Goal: Transaction & Acquisition: Purchase product/service

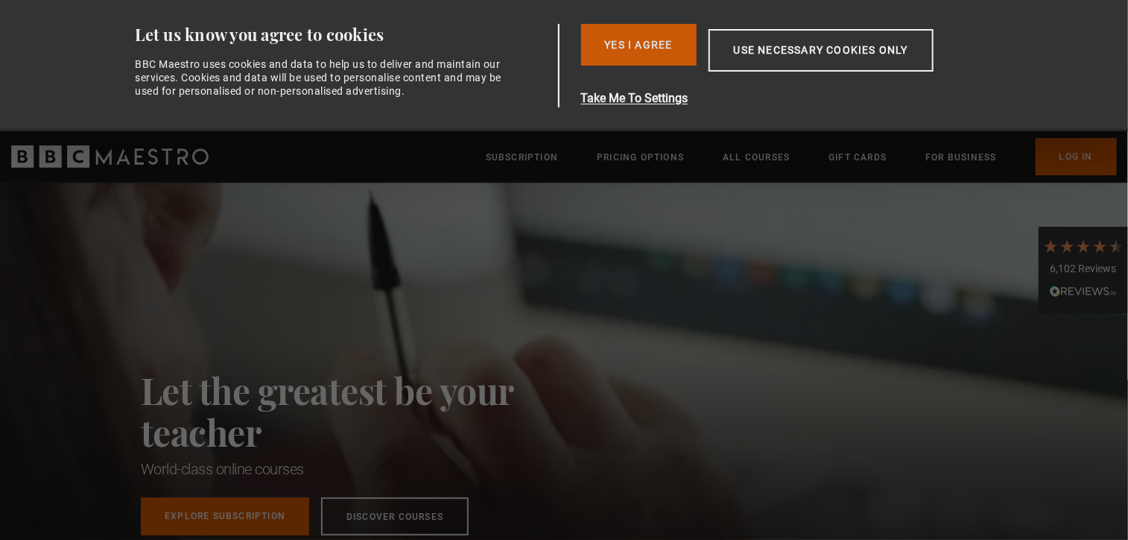
click at [665, 48] on button "Yes I Agree" at bounding box center [639, 45] width 116 height 42
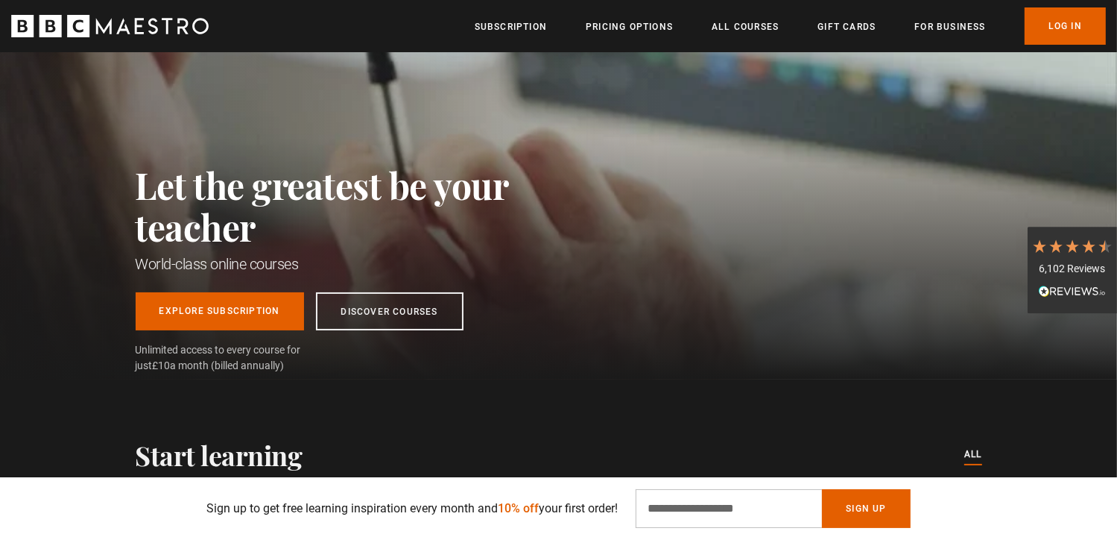
scroll to position [224, 0]
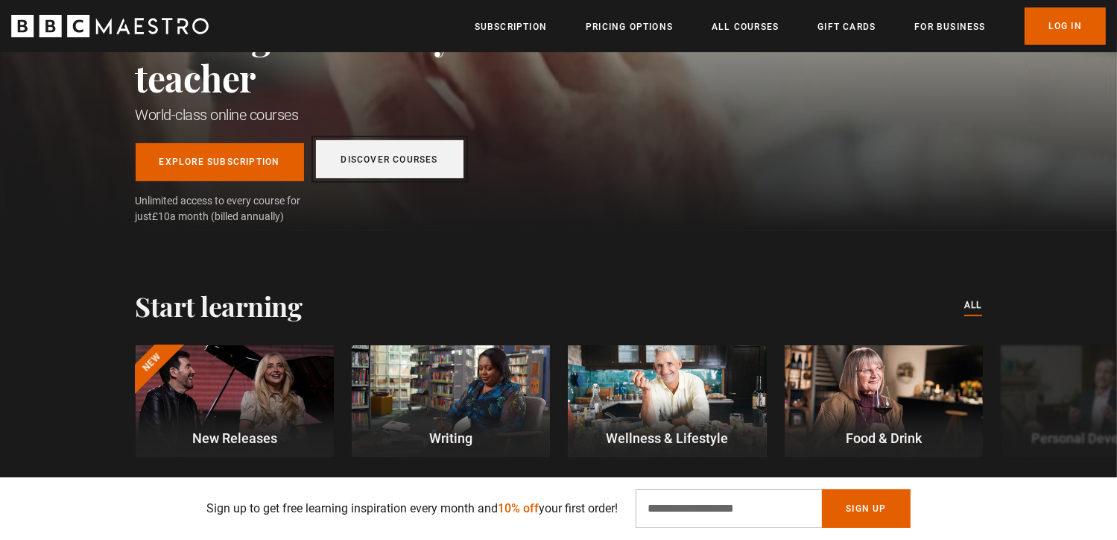
click at [403, 165] on link "Discover Courses" at bounding box center [390, 159] width 148 height 38
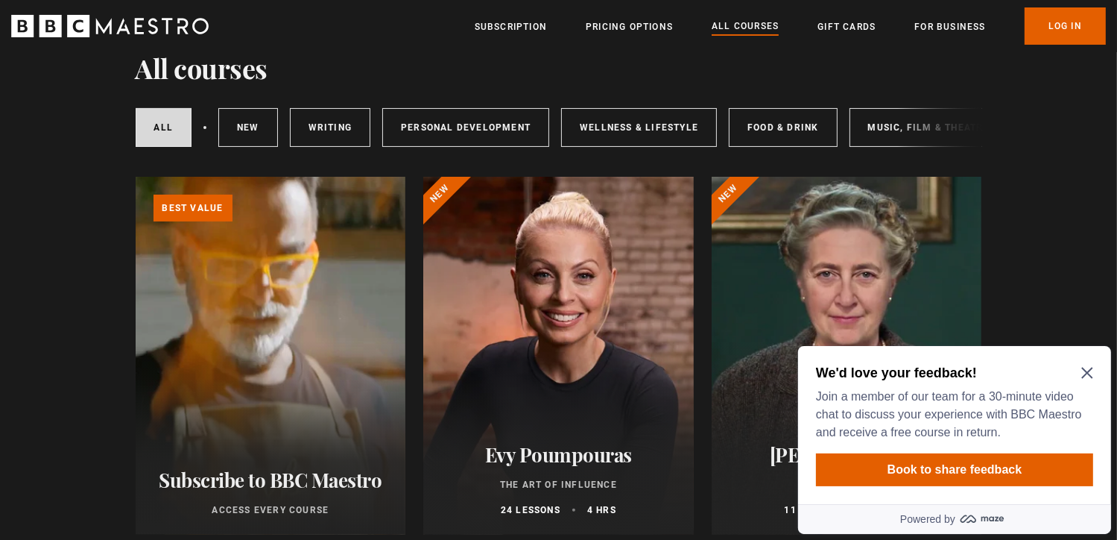
scroll to position [298, 0]
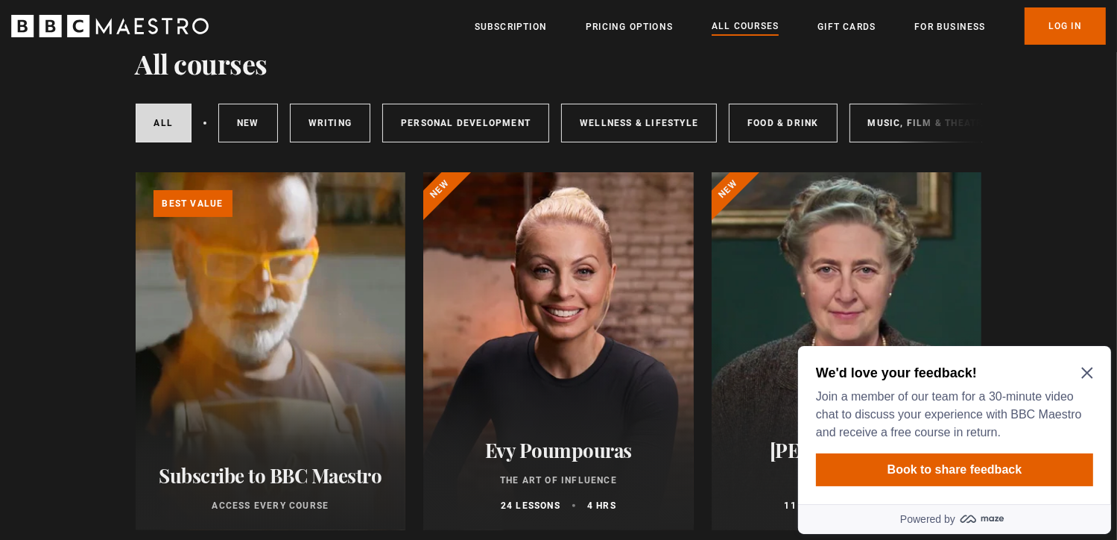
click at [1084, 366] on icon "Close Maze Prompt" at bounding box center [1087, 372] width 12 height 12
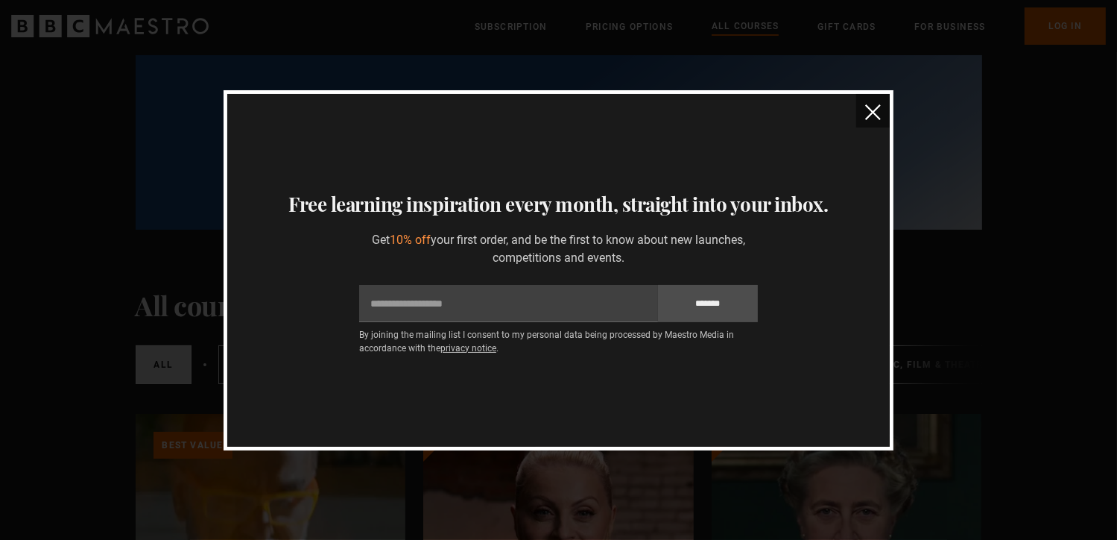
scroll to position [0, 0]
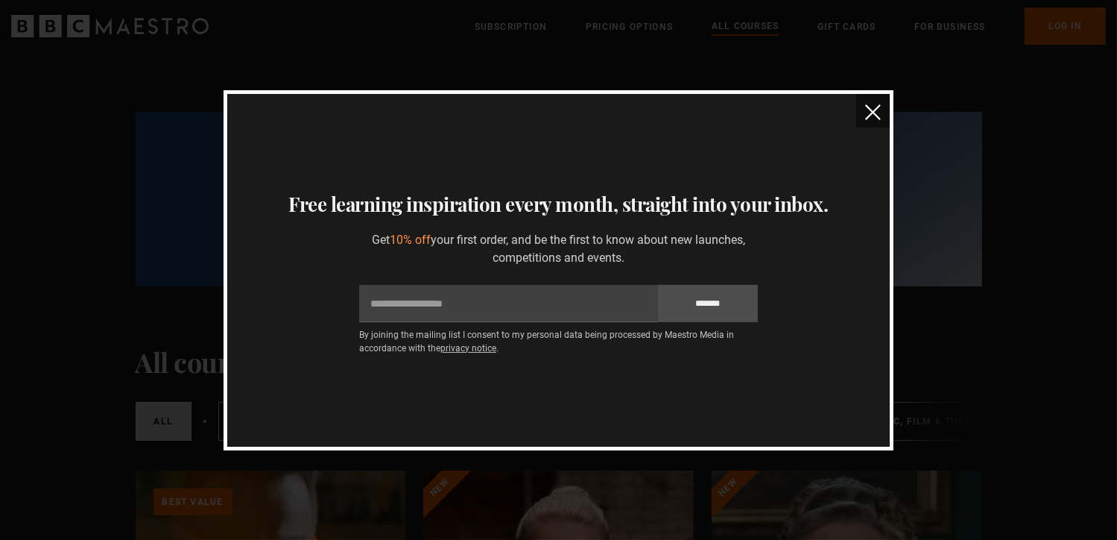
click at [881, 113] on img "close" at bounding box center [873, 112] width 16 height 16
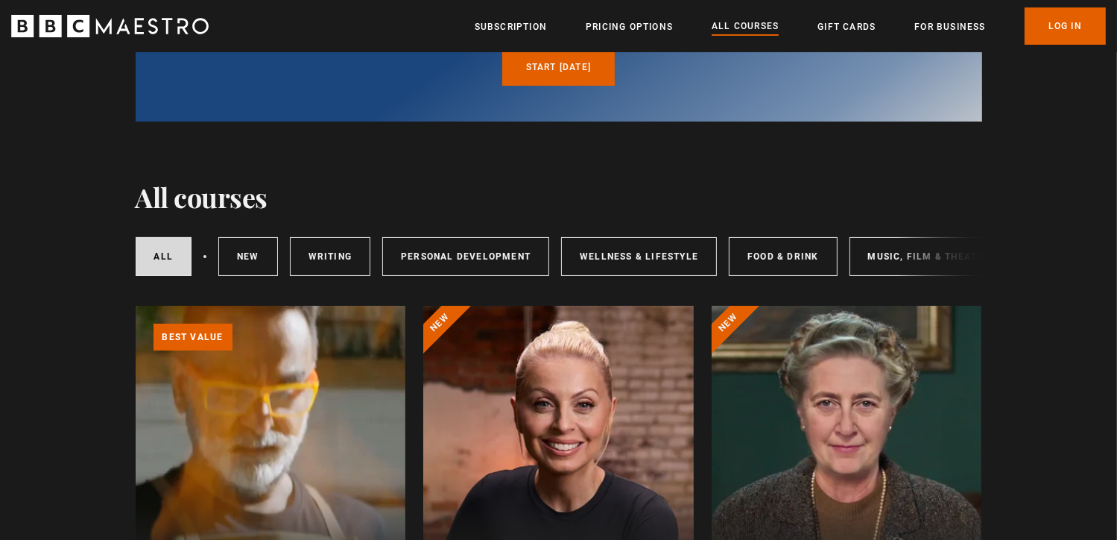
scroll to position [298, 0]
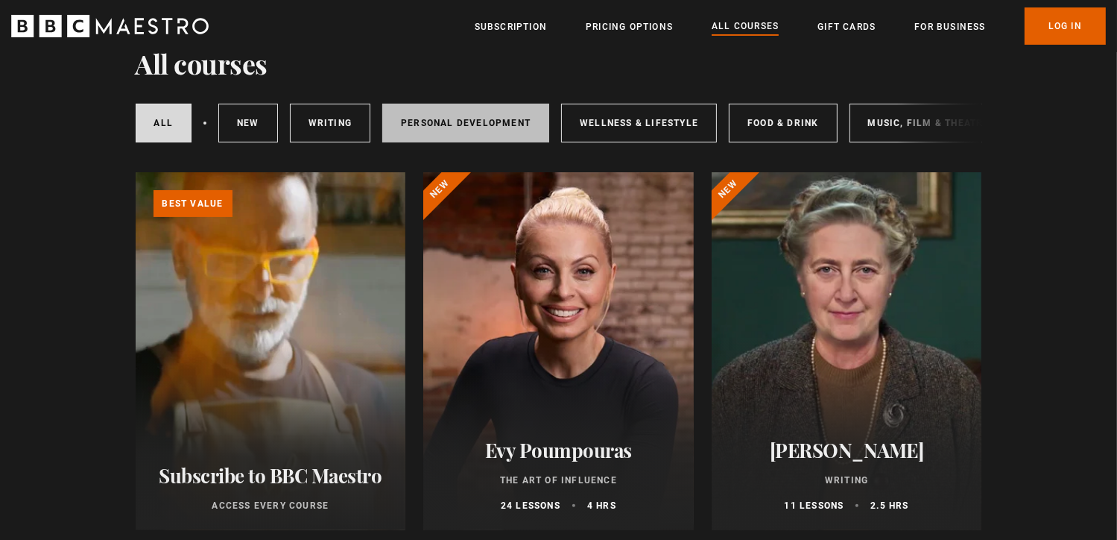
click at [423, 127] on link "Personal Development" at bounding box center [465, 123] width 167 height 39
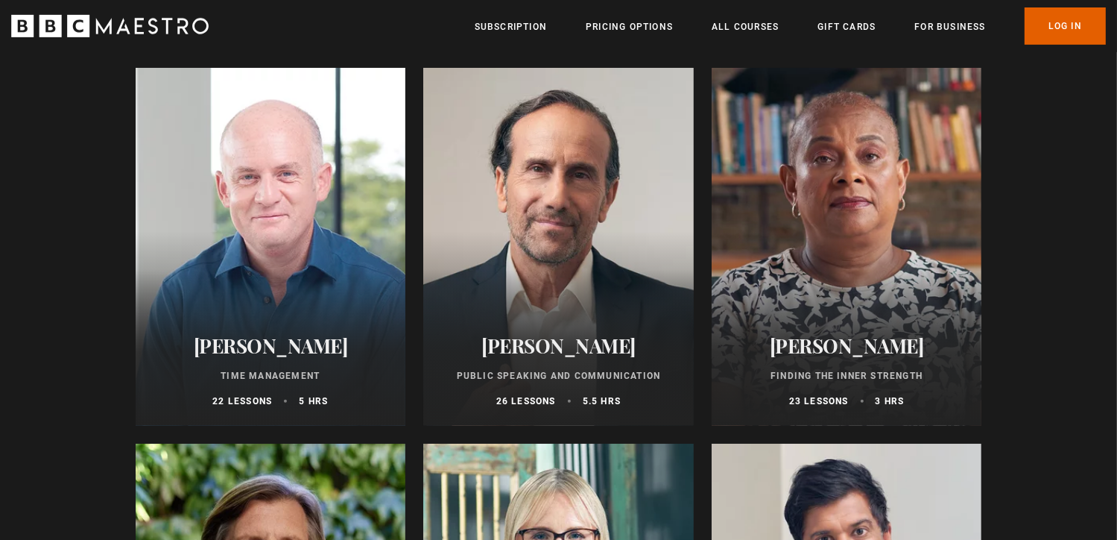
scroll to position [820, 0]
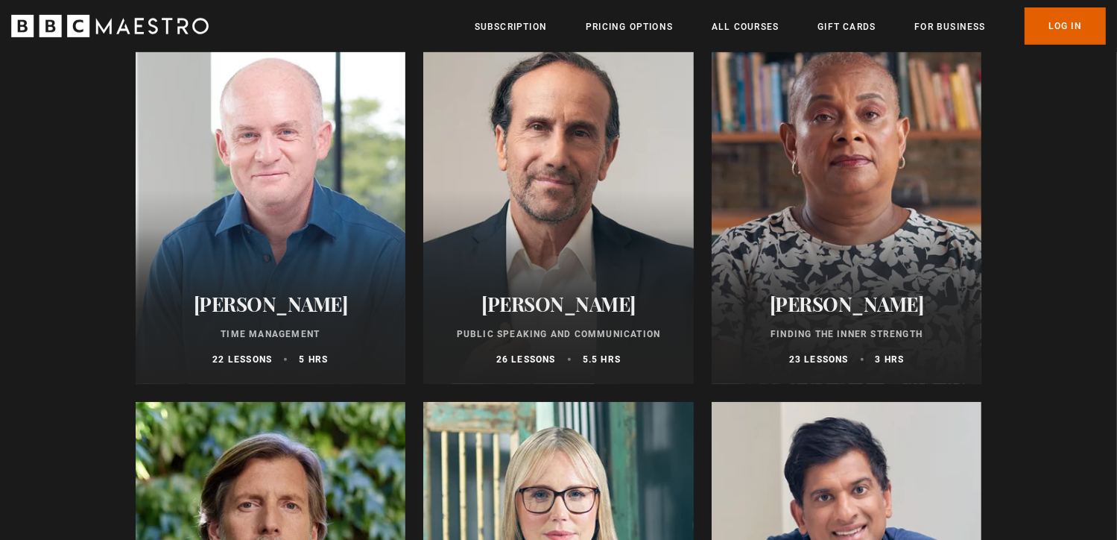
click at [274, 273] on div at bounding box center [271, 205] width 271 height 358
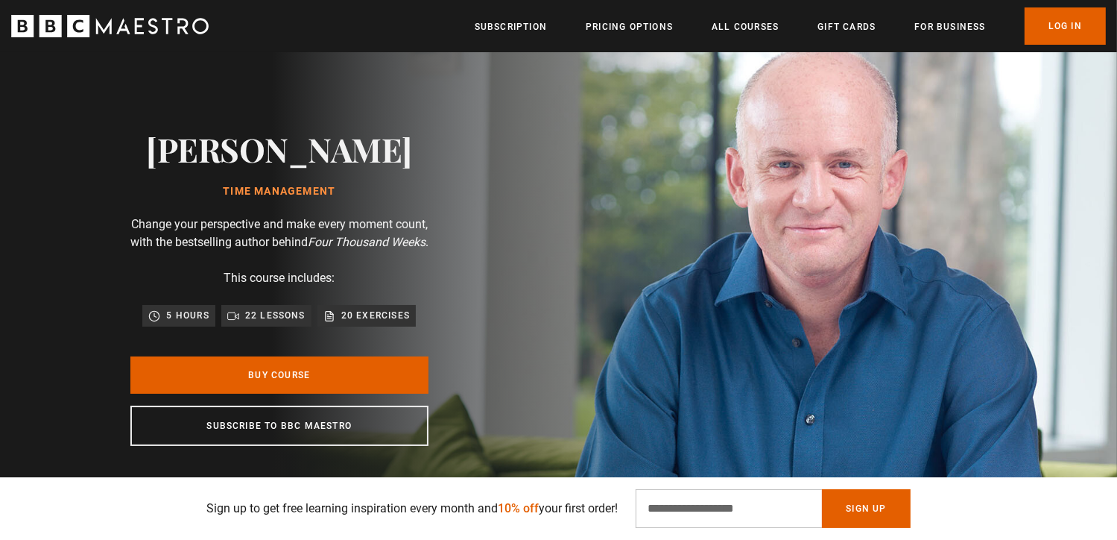
scroll to position [75, 0]
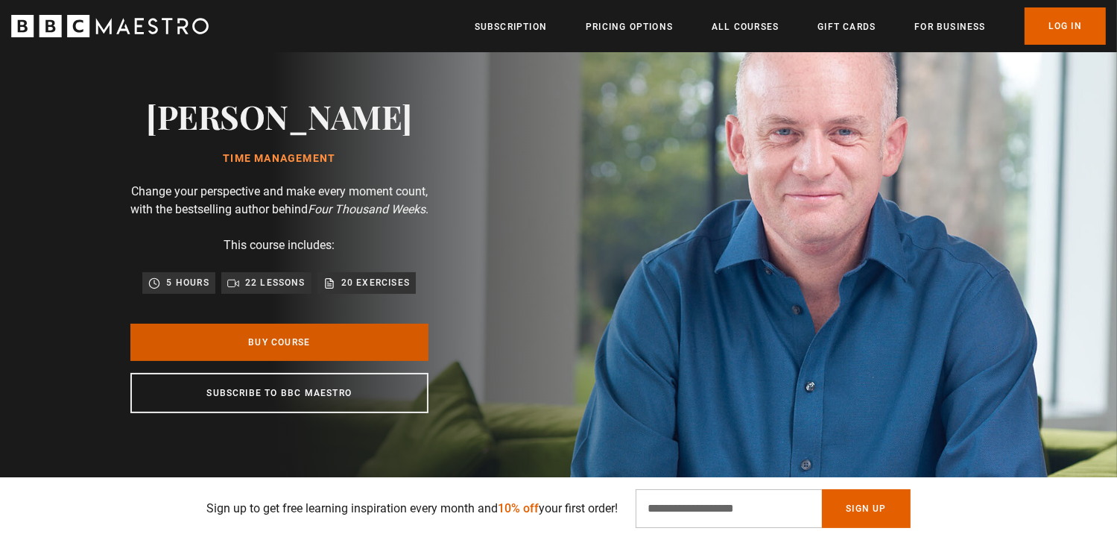
click at [370, 360] on link "Buy Course" at bounding box center [279, 341] width 298 height 37
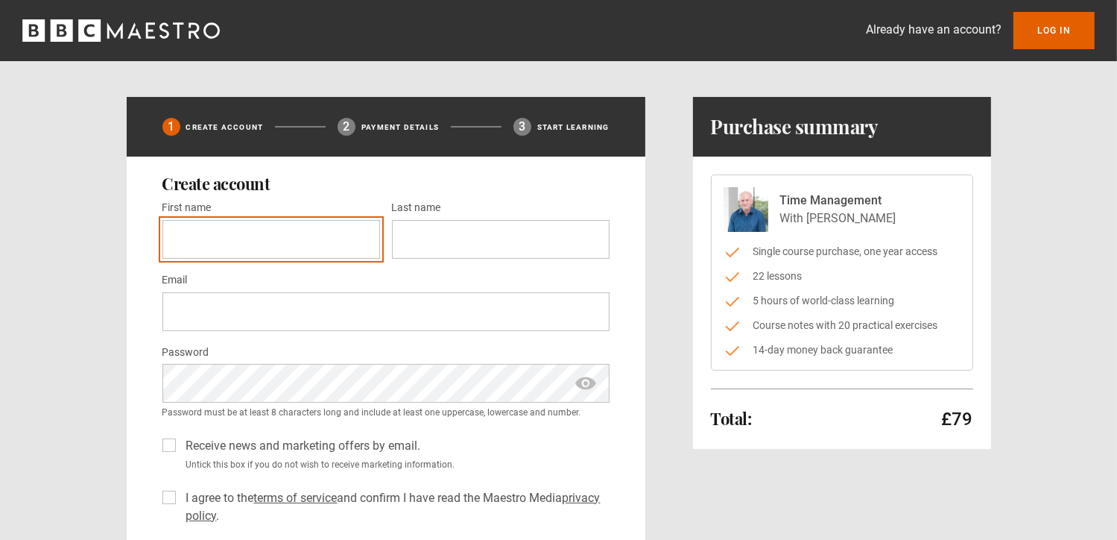
click at [222, 238] on input "First name *" at bounding box center [271, 239] width 218 height 39
type input "****"
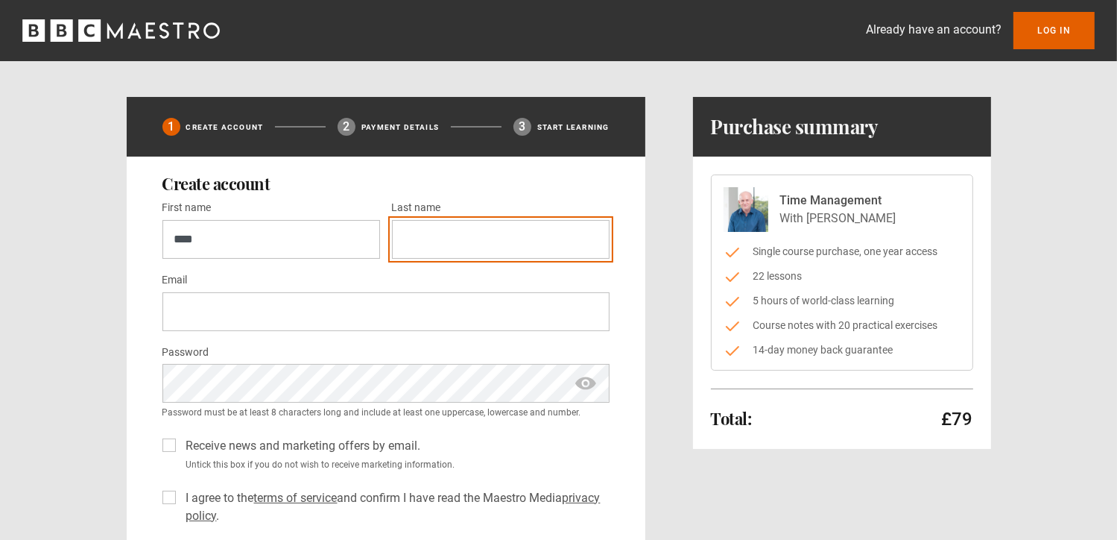
type input "*****"
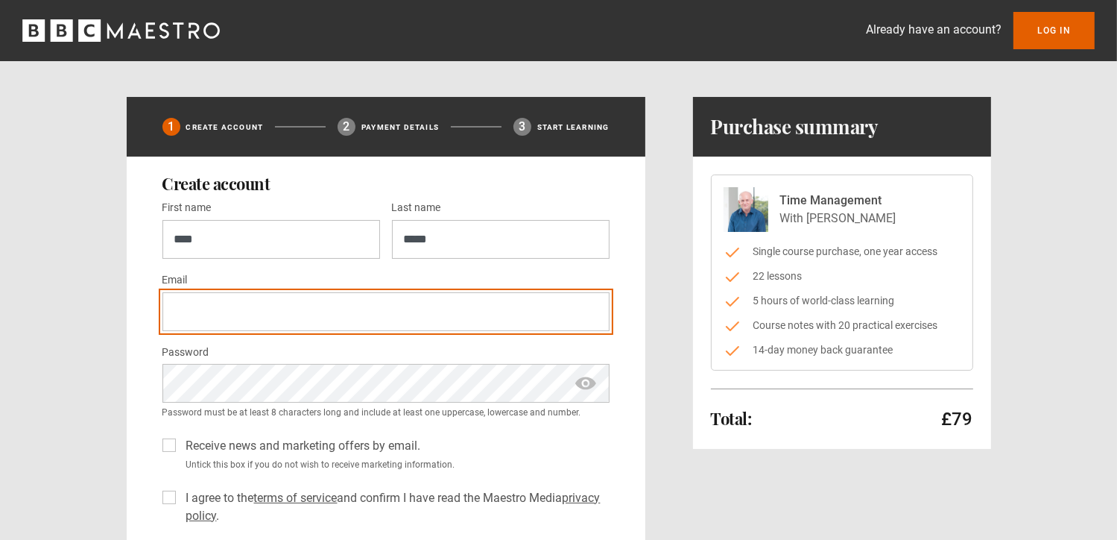
type input "**********"
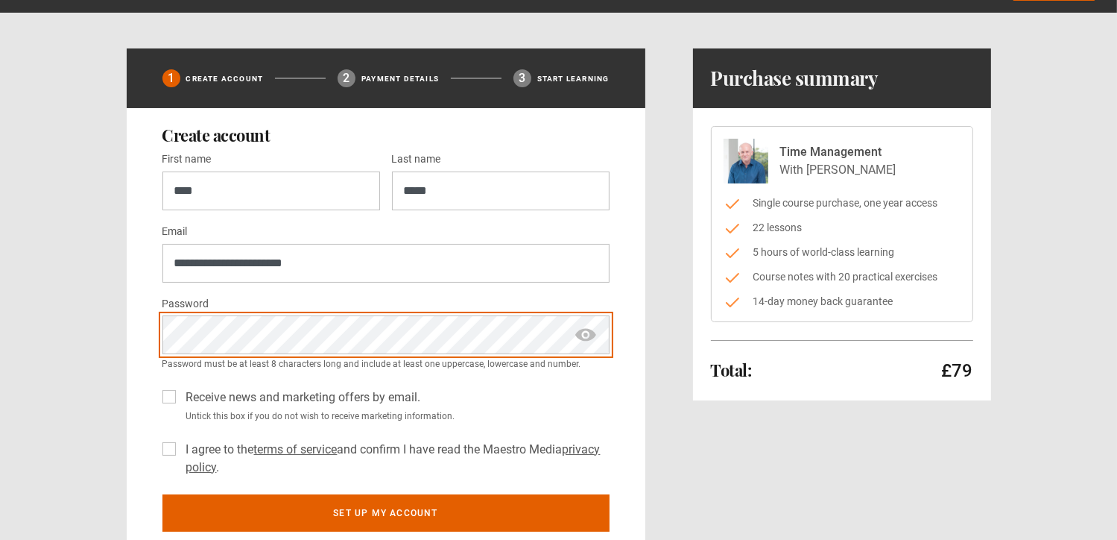
scroll to position [75, 0]
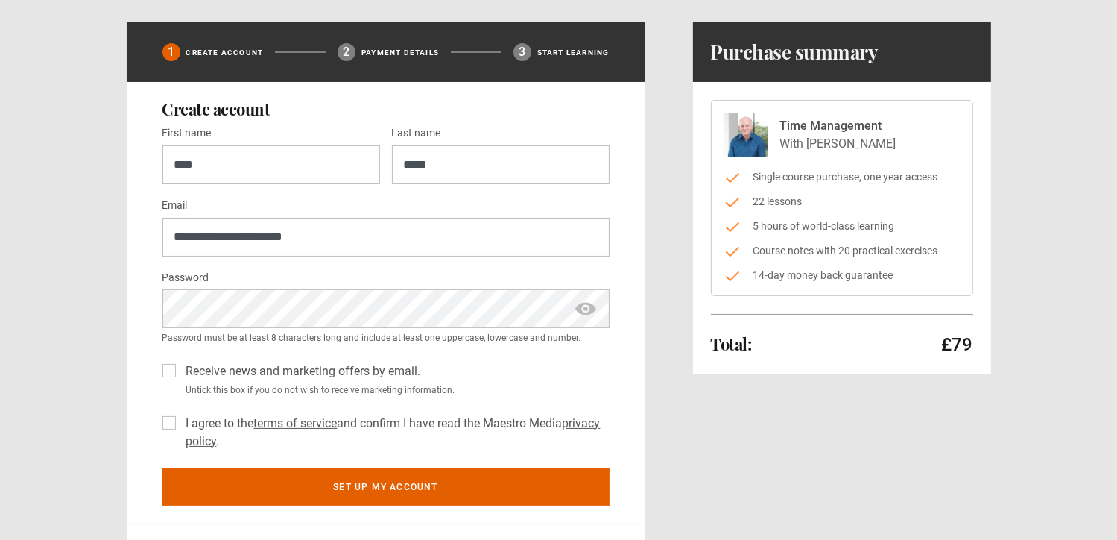
click at [180, 373] on label "Receive news and marketing offers by email." at bounding box center [300, 371] width 241 height 18
click at [180, 423] on label "I agree to the terms of service and confirm I have read the Maestro Media priva…" at bounding box center [394, 432] width 429 height 36
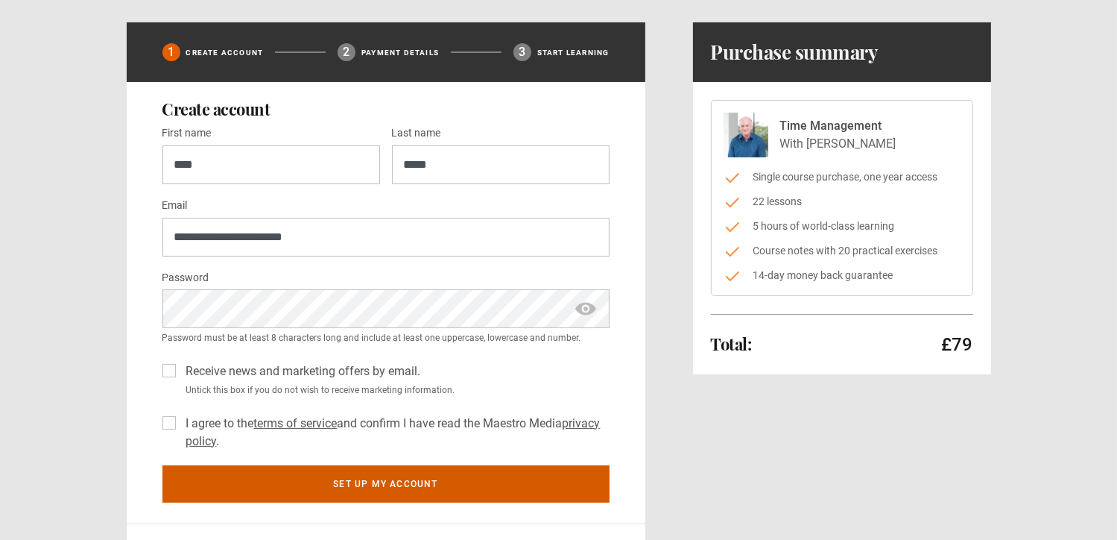
click at [364, 477] on button "Set up my account" at bounding box center [385, 483] width 447 height 37
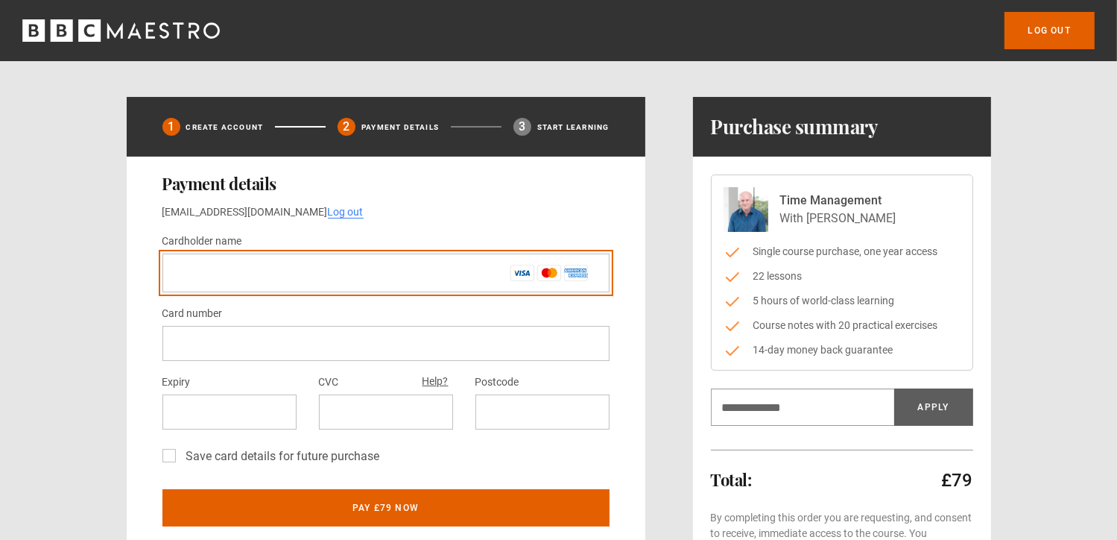
click at [253, 267] on input "Cardholder name *" at bounding box center [385, 272] width 447 height 39
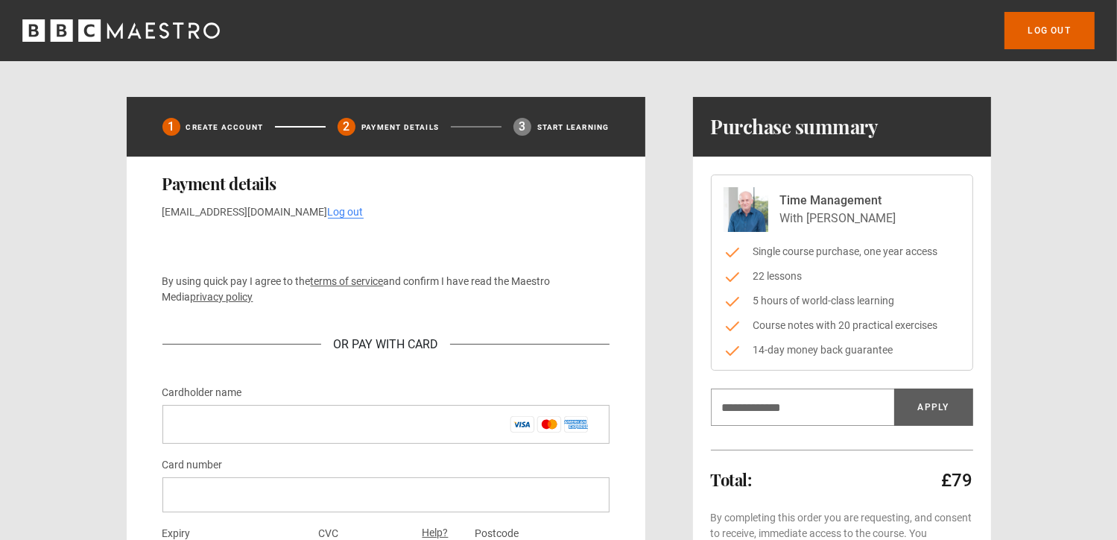
type input "*"
type input "**********"
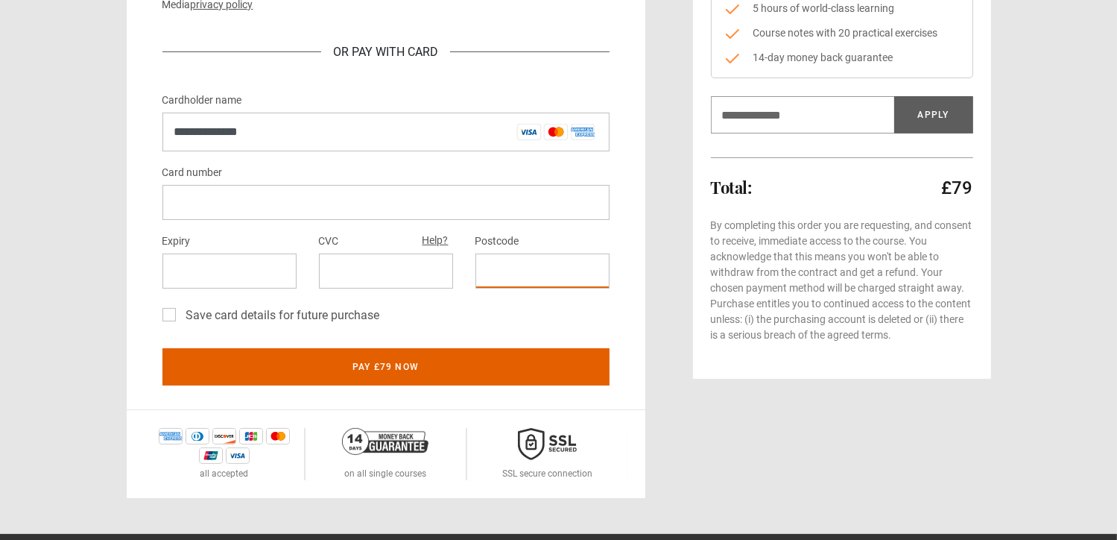
scroll to position [218, 0]
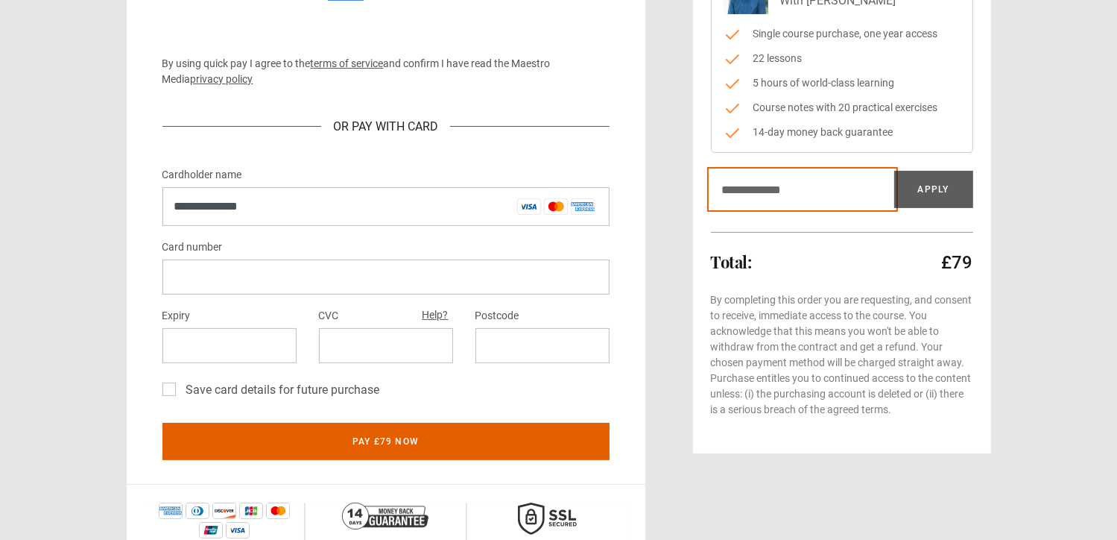
click at [749, 186] on input "Discount code" at bounding box center [802, 189] width 183 height 37
type input "*******"
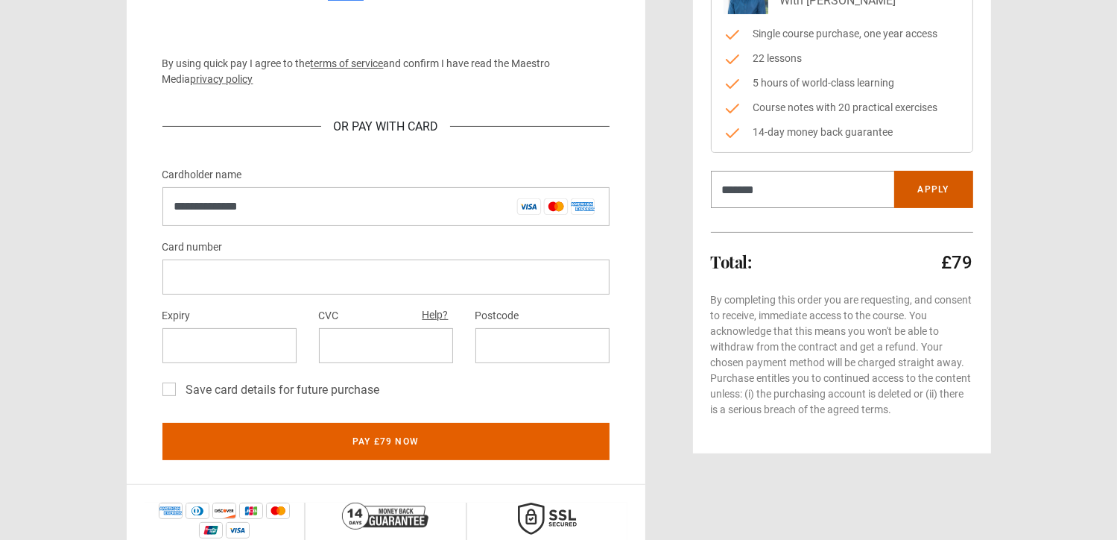
click at [950, 180] on button "Apply" at bounding box center [933, 189] width 79 height 37
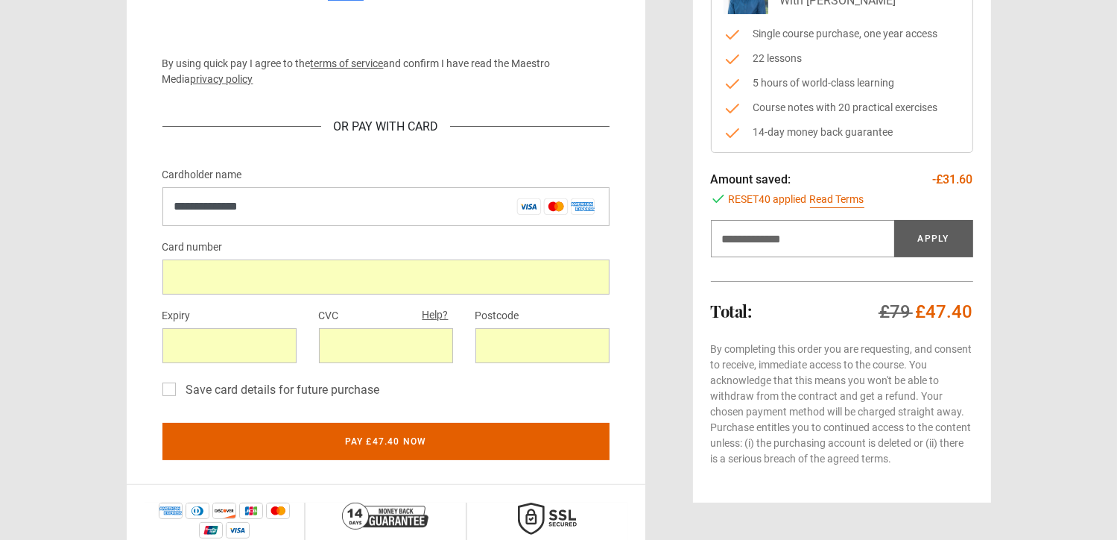
click at [180, 386] on label "Save card details for future purchase" at bounding box center [280, 390] width 200 height 18
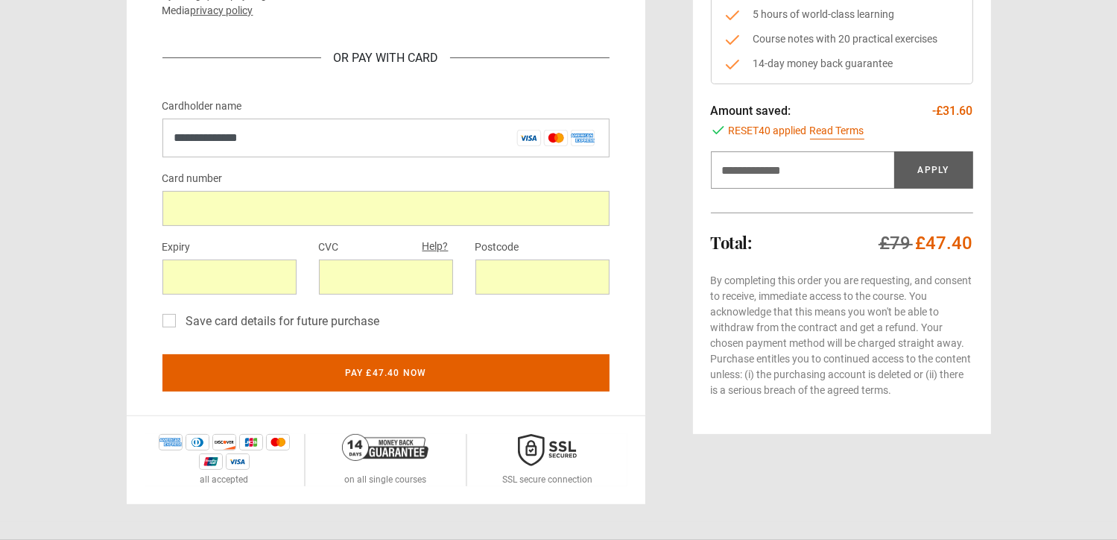
scroll to position [292, 0]
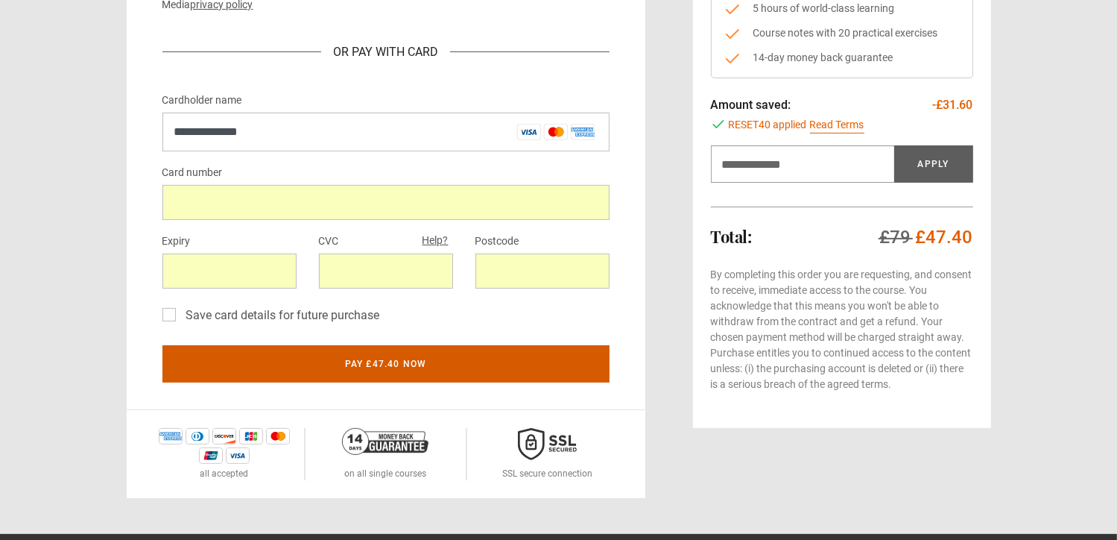
click at [388, 370] on button "Pay £47.40 now" at bounding box center [385, 363] width 447 height 37
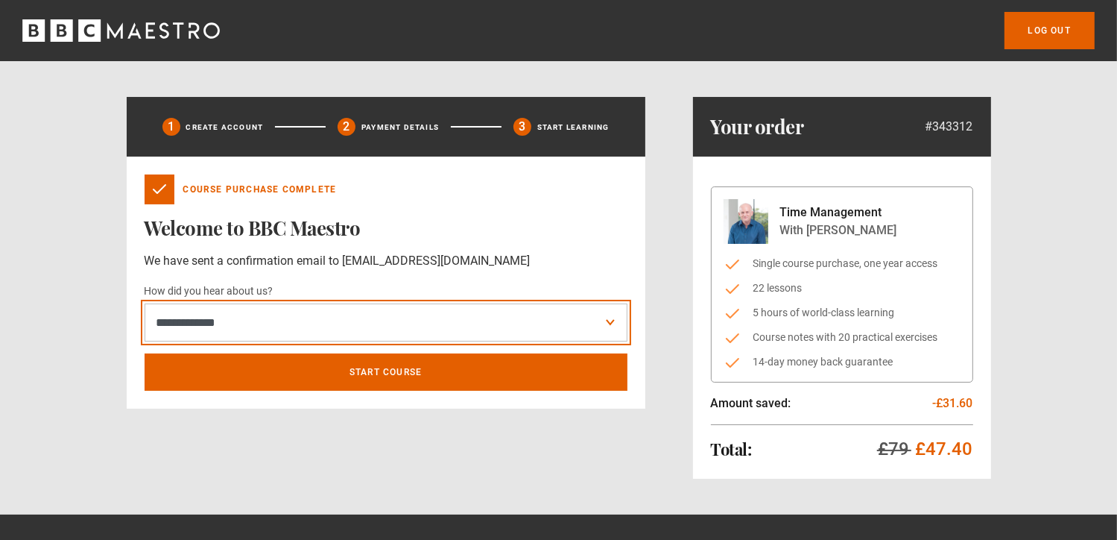
click at [614, 318] on select "**********" at bounding box center [386, 322] width 483 height 39
select select "******"
click at [145, 303] on select "**********" at bounding box center [386, 322] width 483 height 39
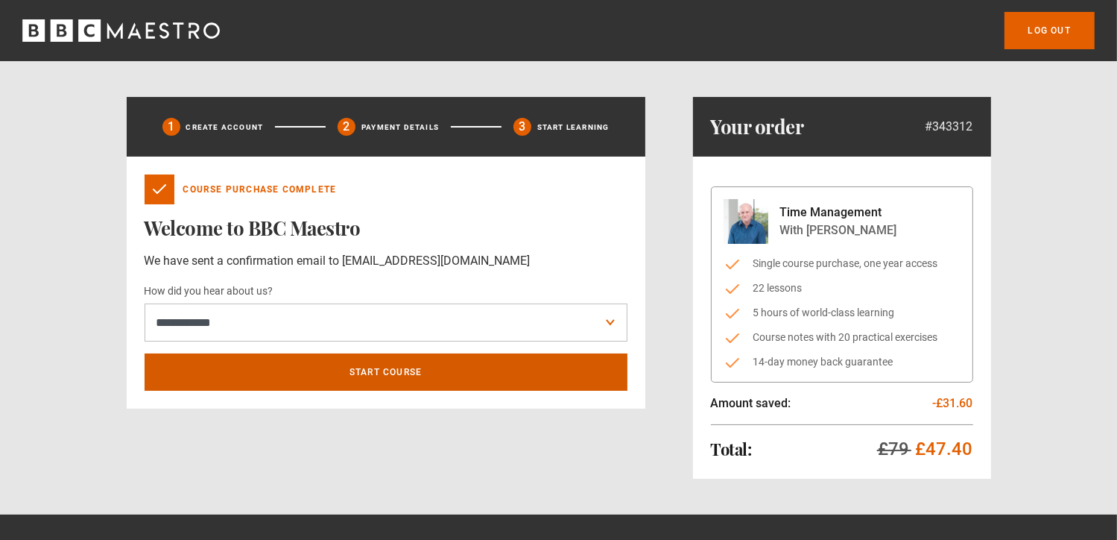
click at [364, 378] on link "Start course" at bounding box center [386, 371] width 483 height 37
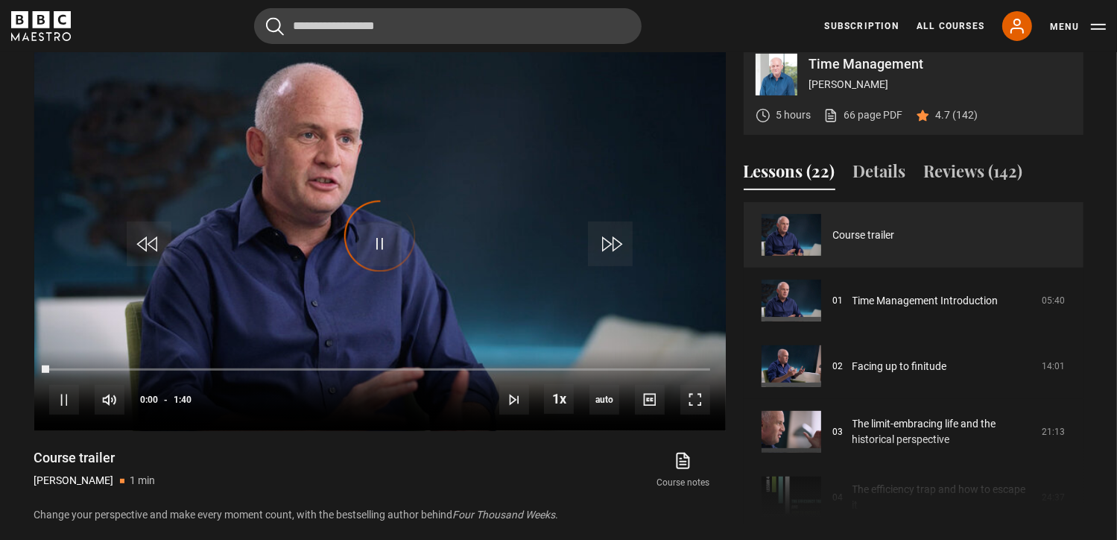
scroll to position [617, 0]
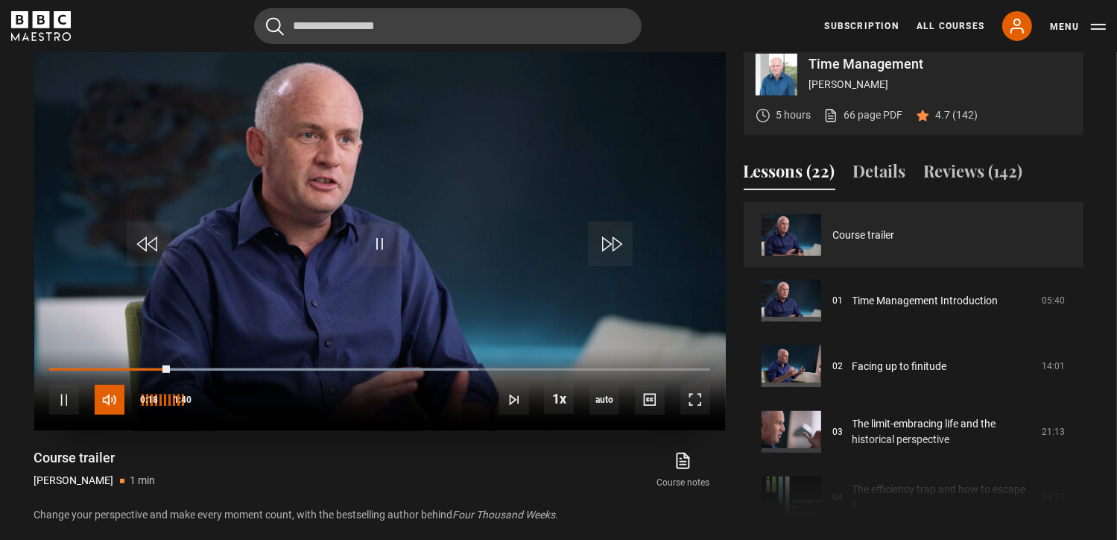
click at [105, 414] on span "Video Player" at bounding box center [110, 400] width 30 height 30
click at [109, 414] on span "Video Player" at bounding box center [110, 400] width 30 height 30
click at [157, 405] on div "30%" at bounding box center [157, 399] width 1 height 11
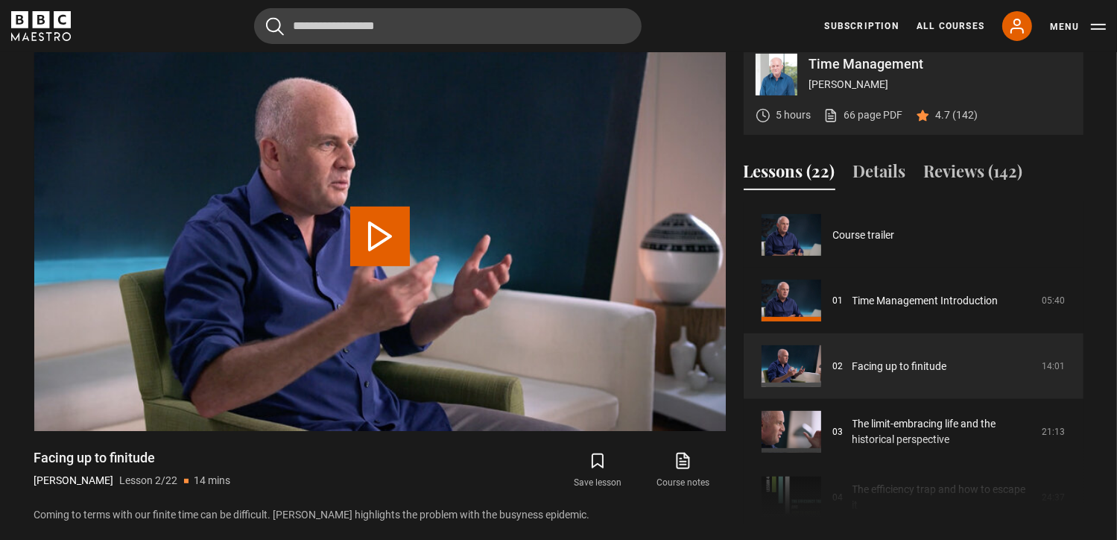
scroll to position [66, 0]
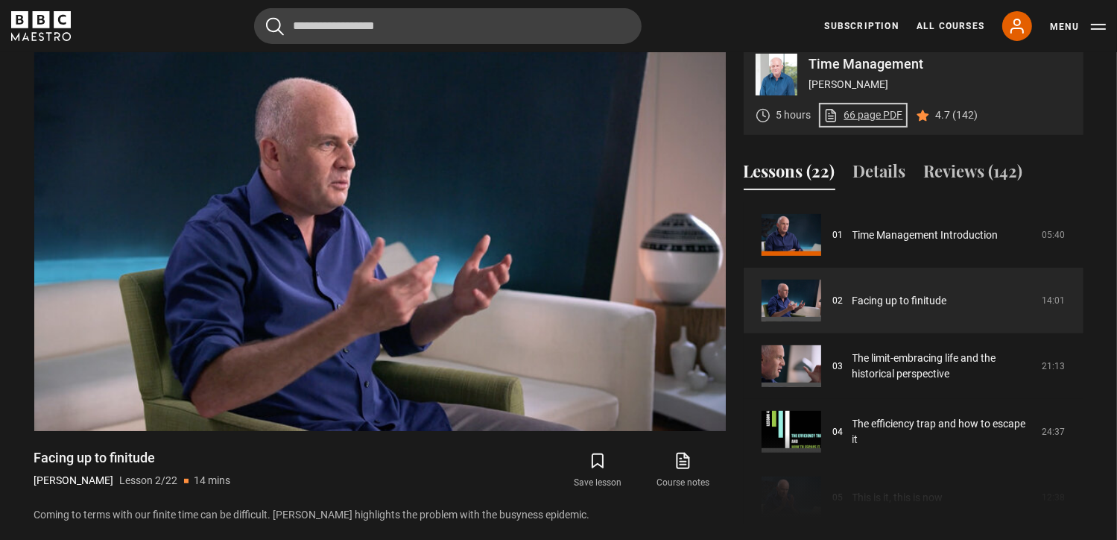
click at [861, 123] on link "66 page PDF (opens in new tab)" at bounding box center [864, 115] width 80 height 16
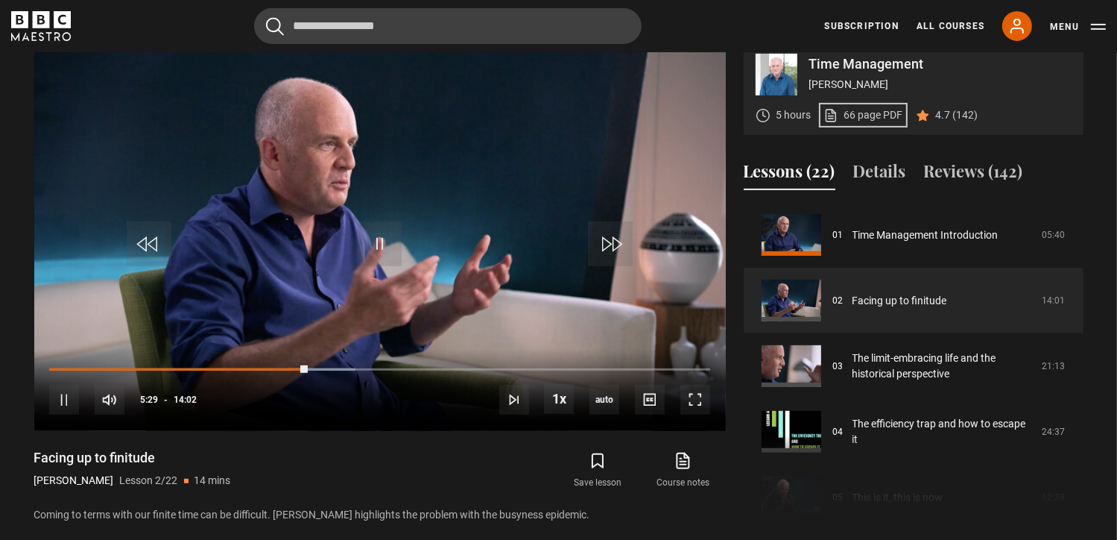
scroll to position [692, 0]
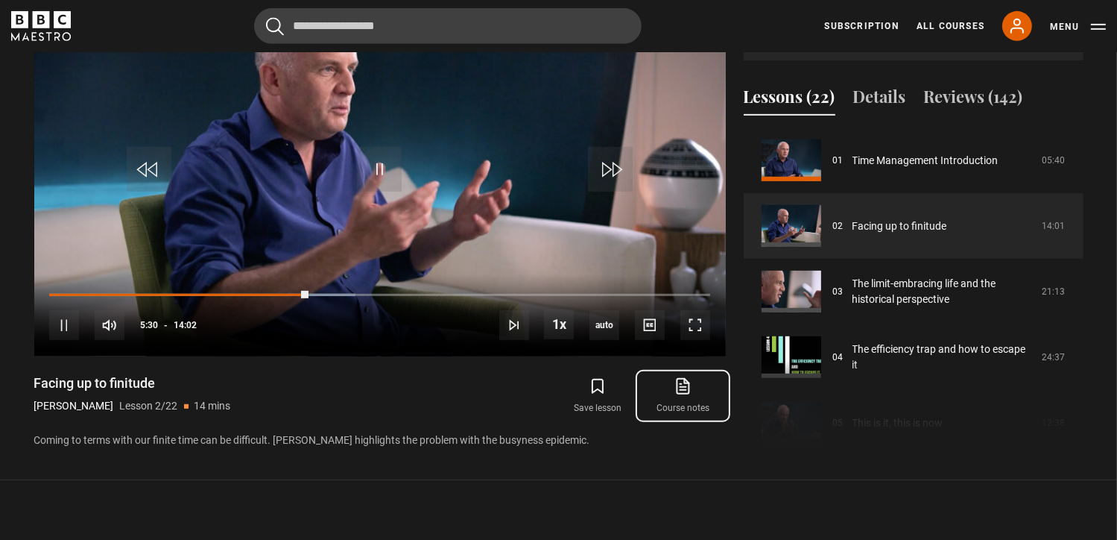
click at [686, 417] on link "Course notes opens in new tab" at bounding box center [682, 395] width 85 height 43
click at [482, 396] on div "Save lesson Course notes opens in new tab" at bounding box center [562, 395] width 325 height 43
click at [701, 339] on span "Video Player" at bounding box center [696, 325] width 30 height 30
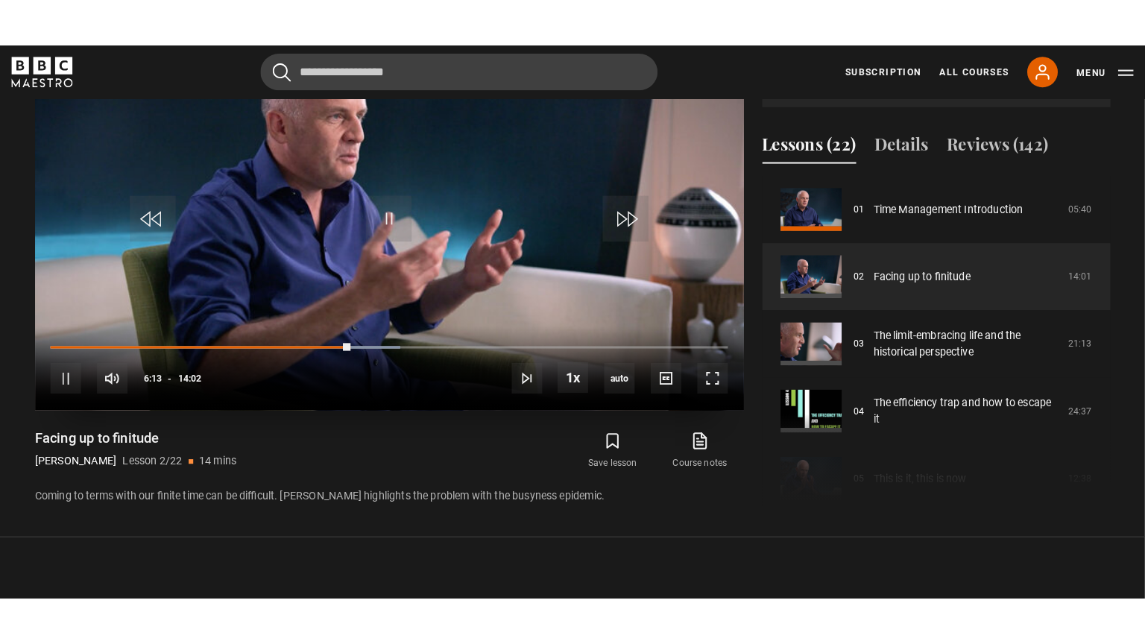
scroll to position [677, 0]
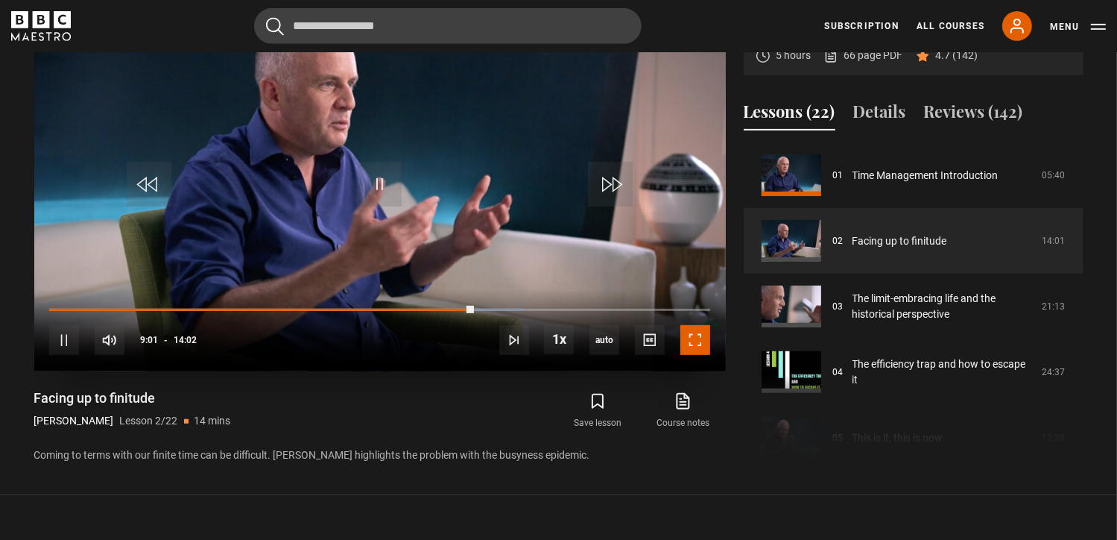
click at [686, 354] on span "Video Player" at bounding box center [696, 340] width 30 height 30
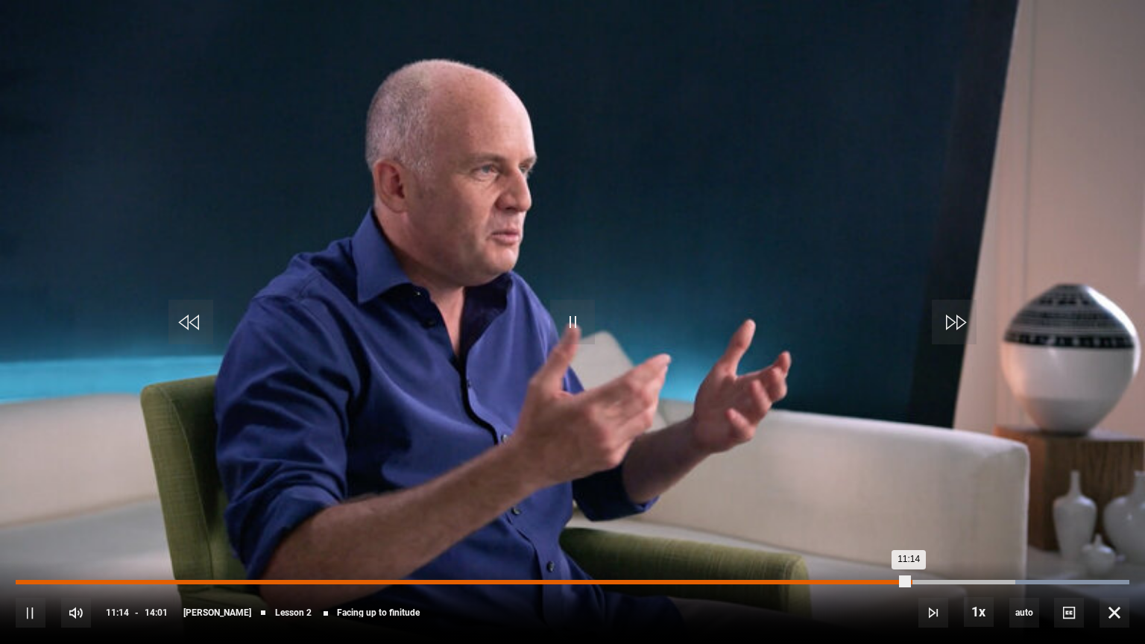
click at [909, 539] on div "11:14" at bounding box center [462, 582] width 893 height 4
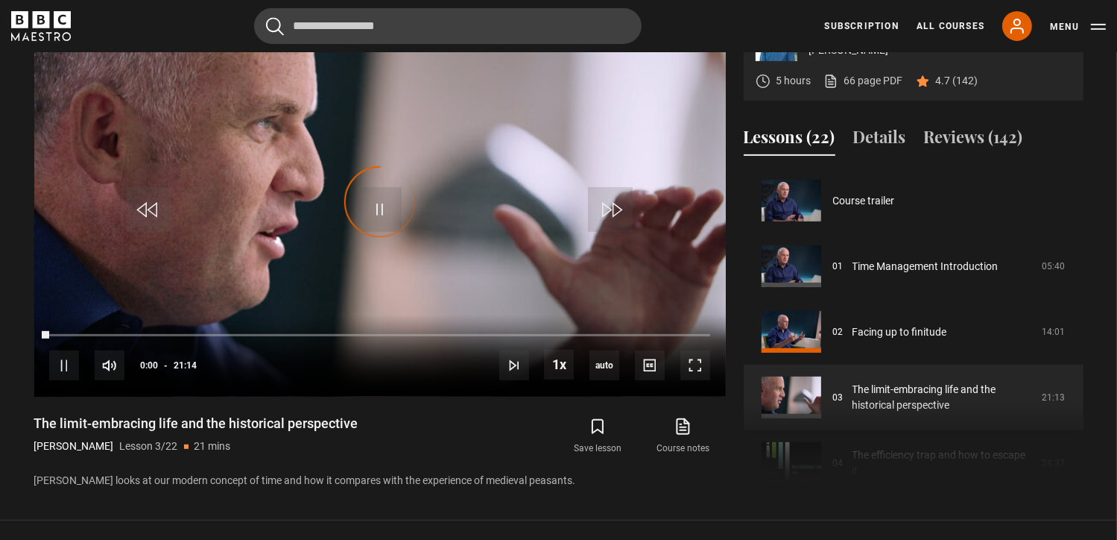
scroll to position [131, 0]
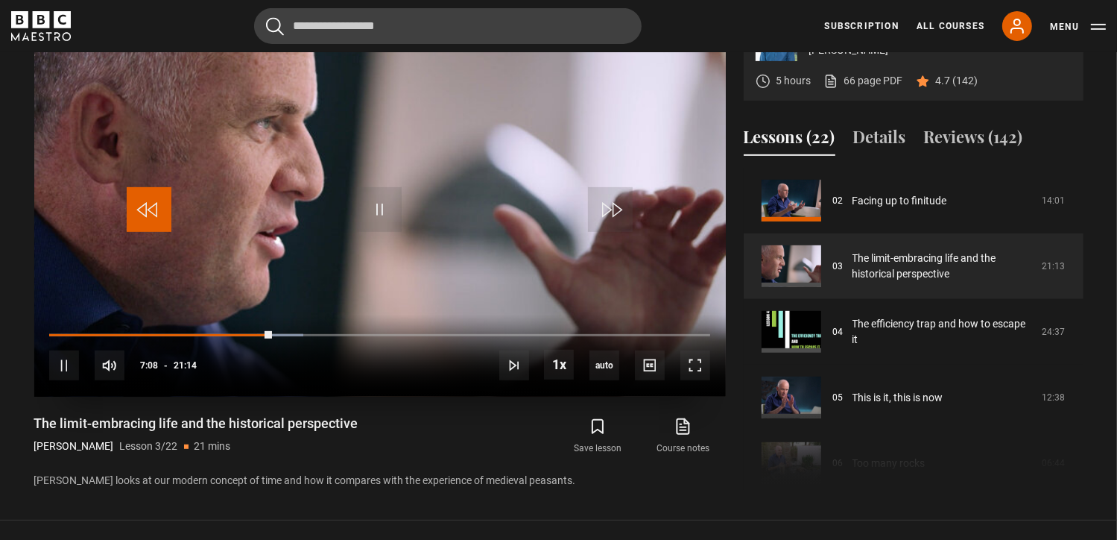
click at [135, 213] on span "Video Player" at bounding box center [149, 209] width 45 height 45
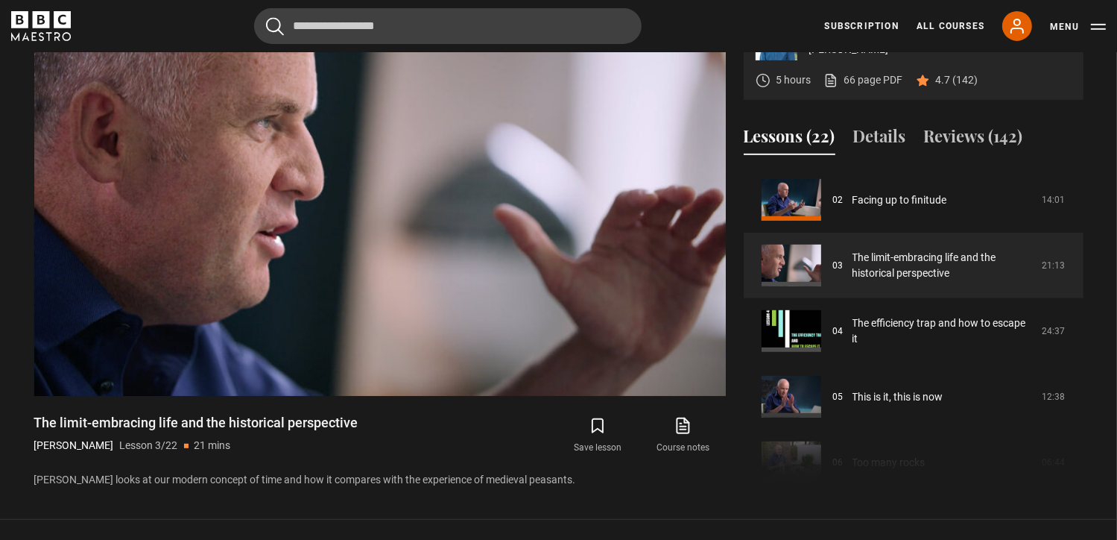
scroll to position [651, 0]
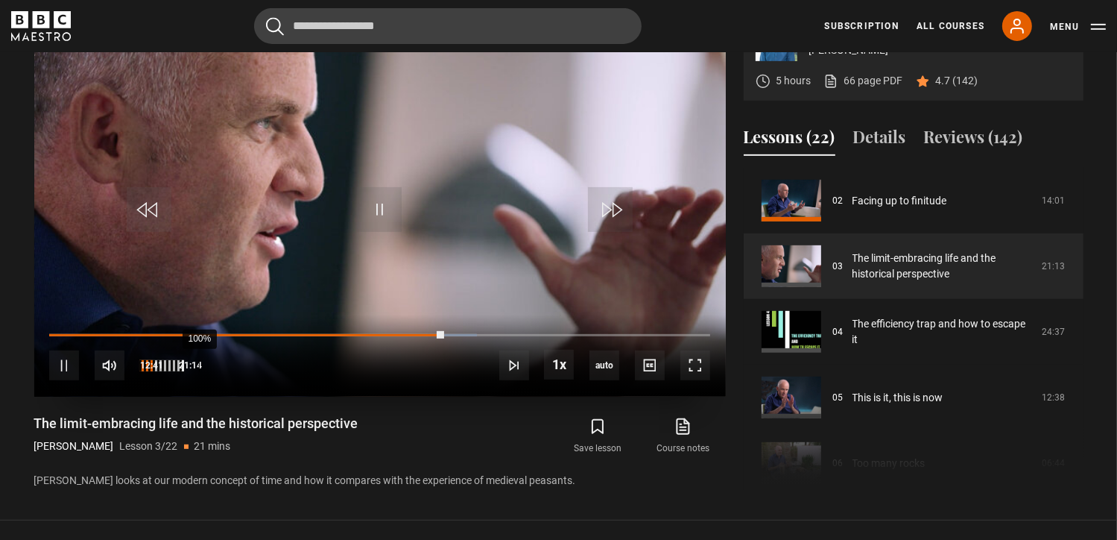
click at [199, 371] on div "100%" at bounding box center [199, 365] width 1 height 11
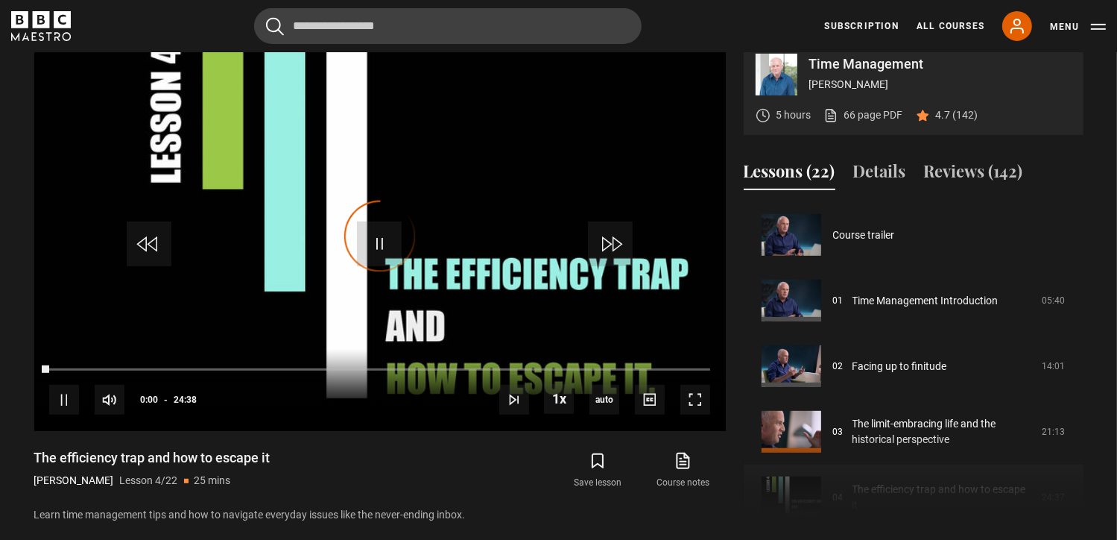
scroll to position [197, 0]
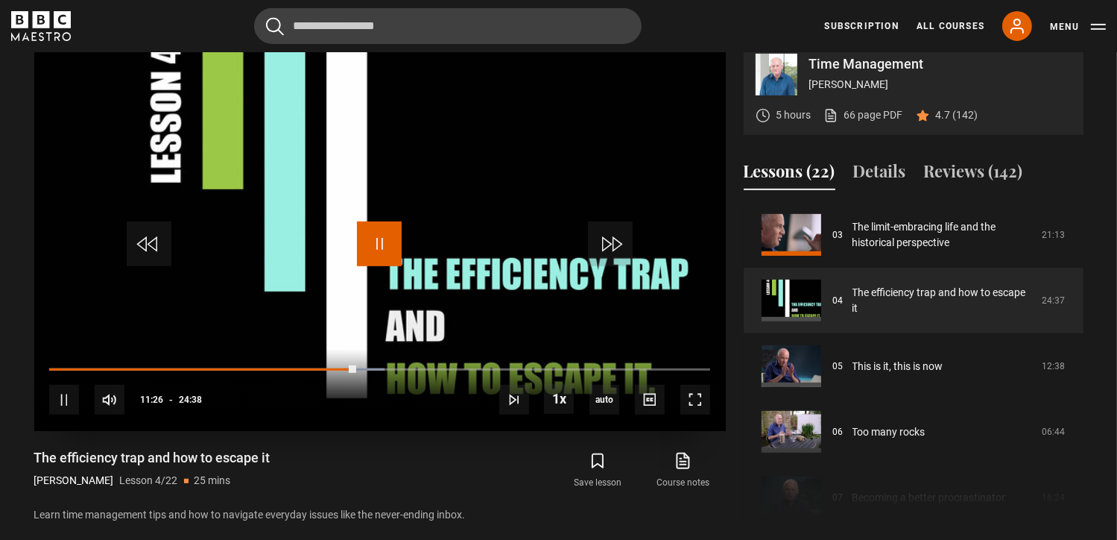
click at [379, 259] on span "Video Player" at bounding box center [379, 243] width 45 height 45
click at [874, 123] on link "66 page PDF (opens in new tab)" at bounding box center [864, 115] width 80 height 16
